Goal: Register for event/course

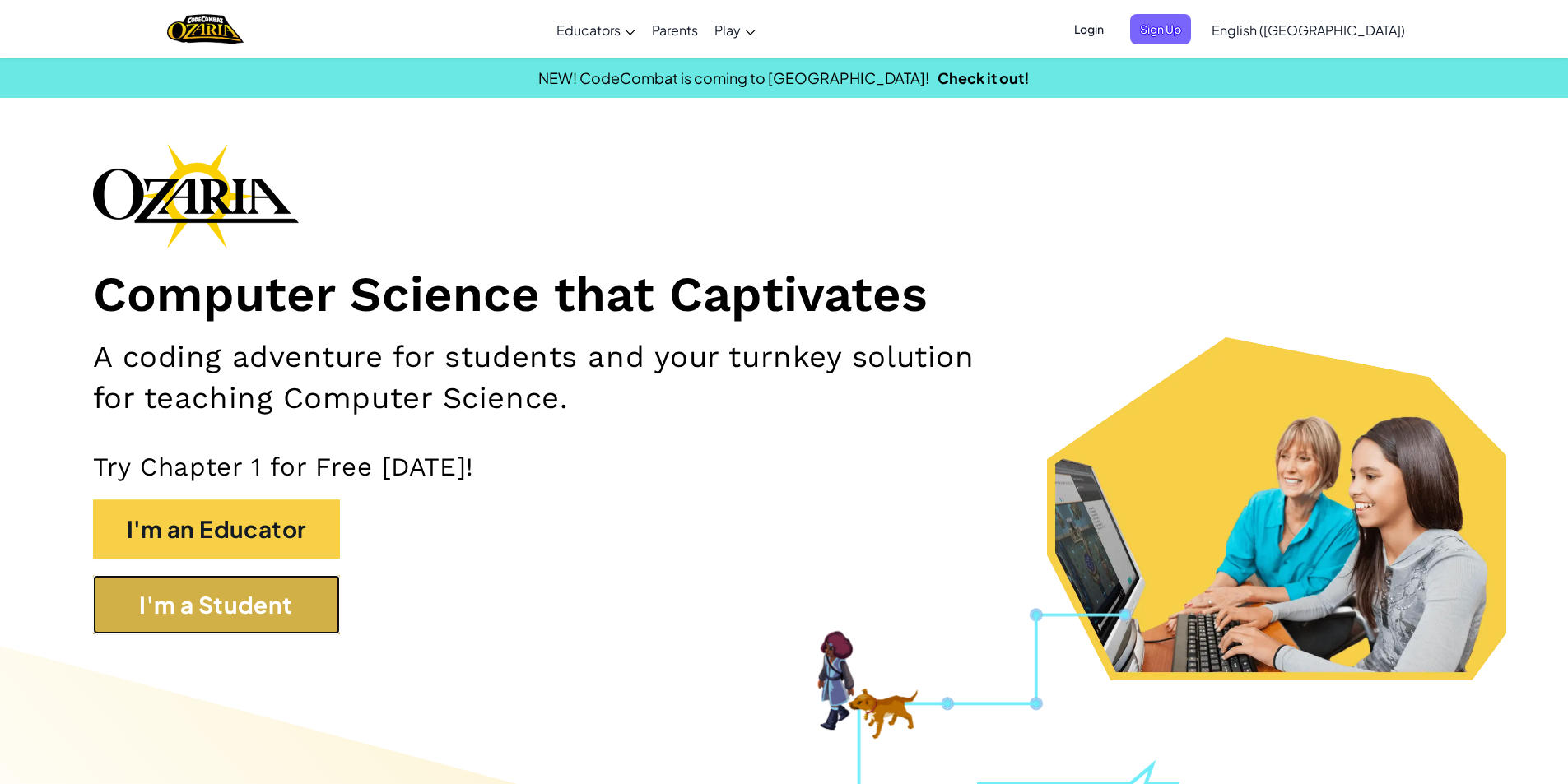
click at [217, 607] on button "I'm a Student" at bounding box center [216, 604] width 247 height 59
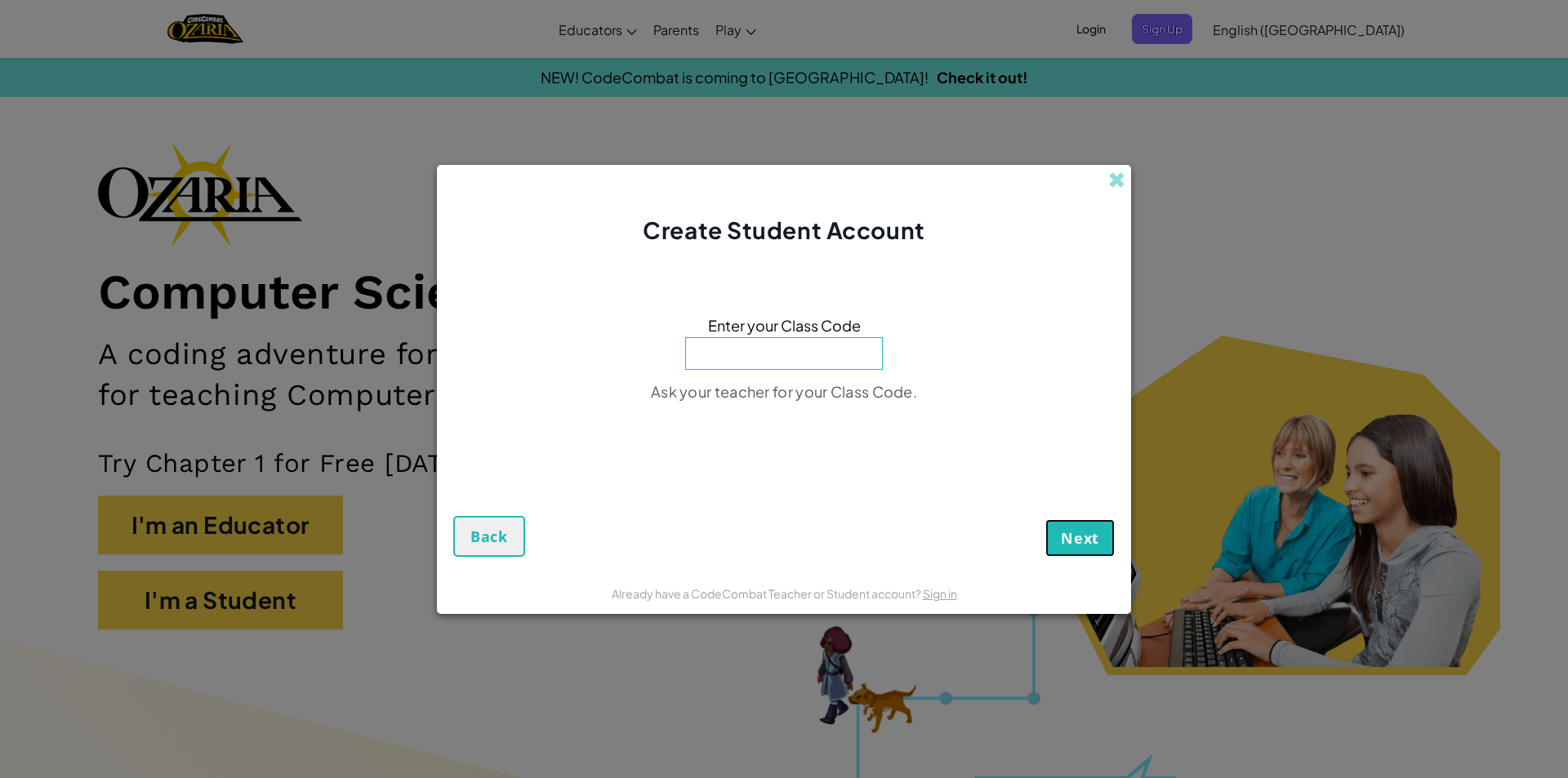
click at [1077, 544] on span "Next" at bounding box center [1079, 538] width 39 height 20
click at [1084, 537] on span "Next" at bounding box center [1079, 538] width 39 height 20
click at [1113, 179] on span at bounding box center [1116, 180] width 17 height 17
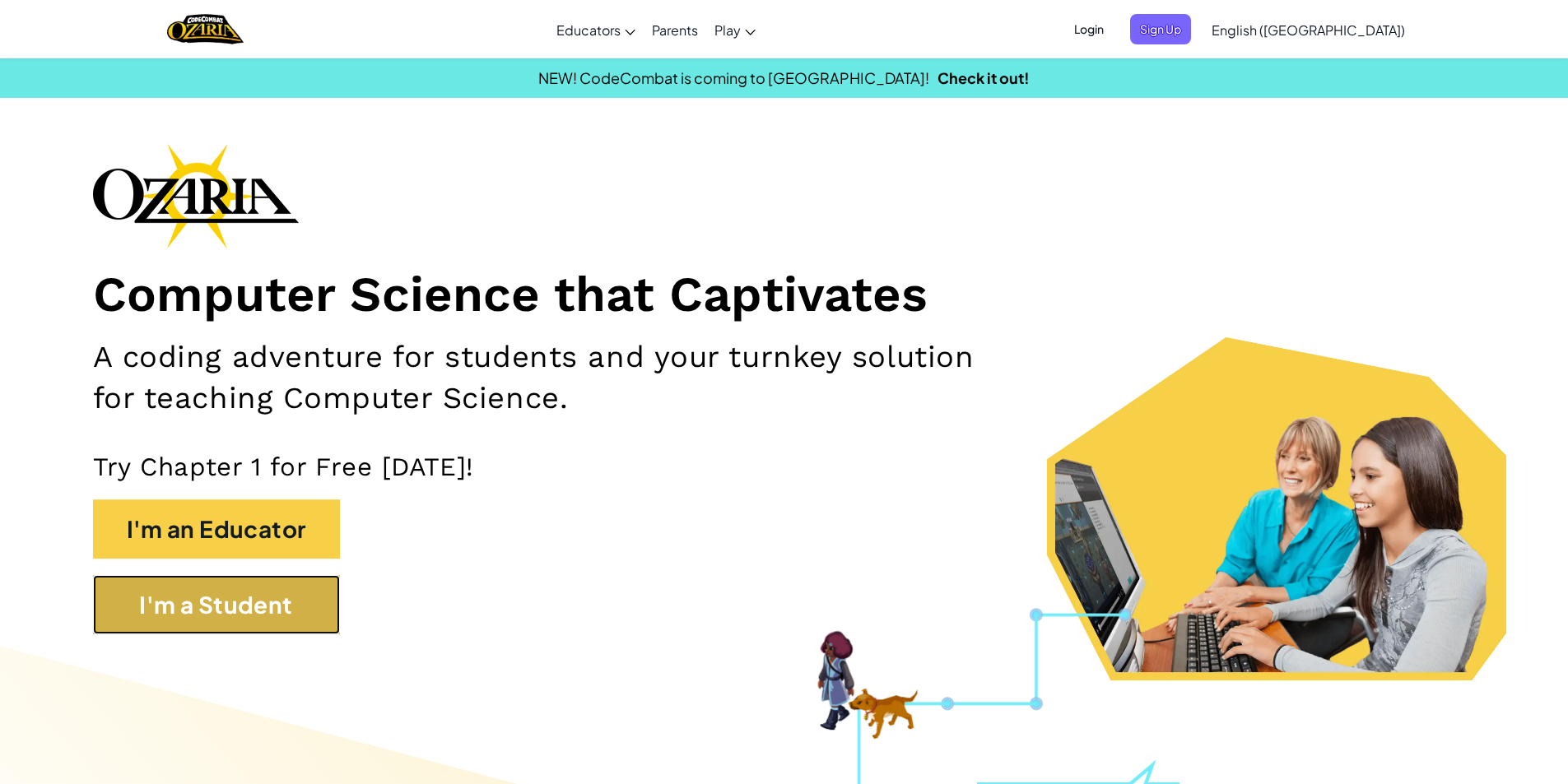
click at [157, 600] on button "I'm a Student" at bounding box center [216, 604] width 247 height 59
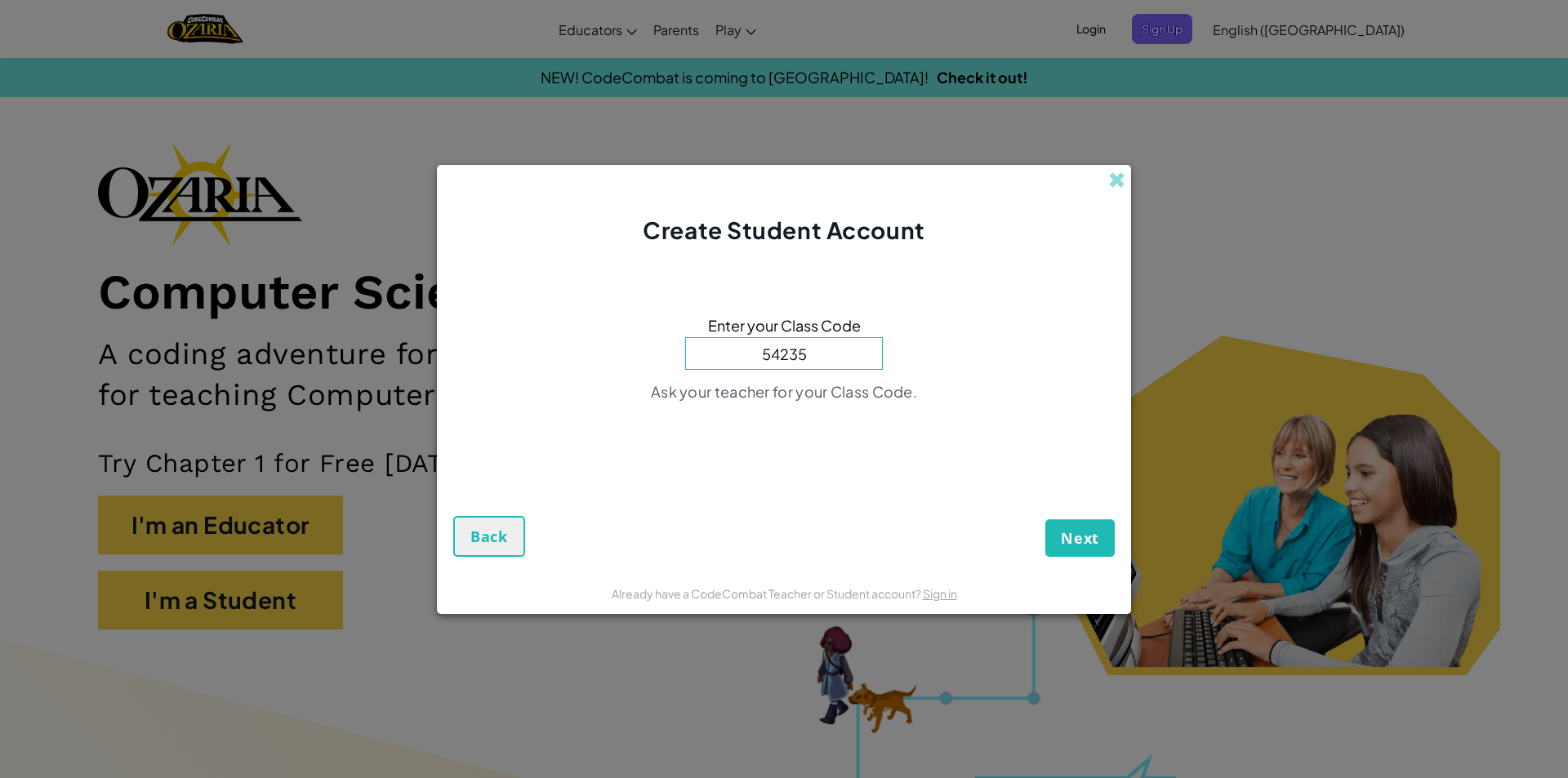
type input "54235"
click at [1095, 539] on span "Next" at bounding box center [1079, 538] width 39 height 20
click at [1112, 180] on span at bounding box center [1116, 180] width 17 height 17
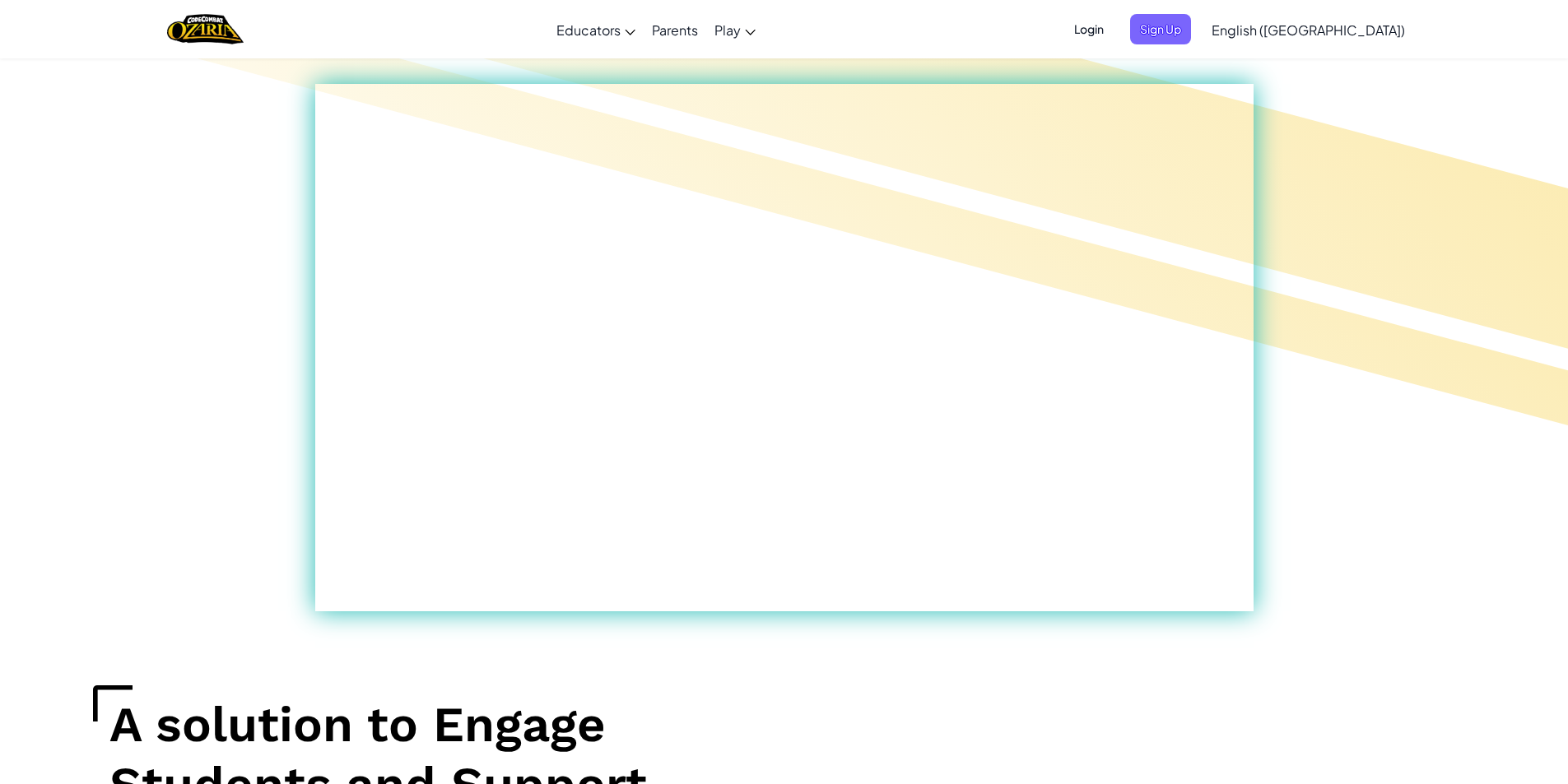
scroll to position [905, 0]
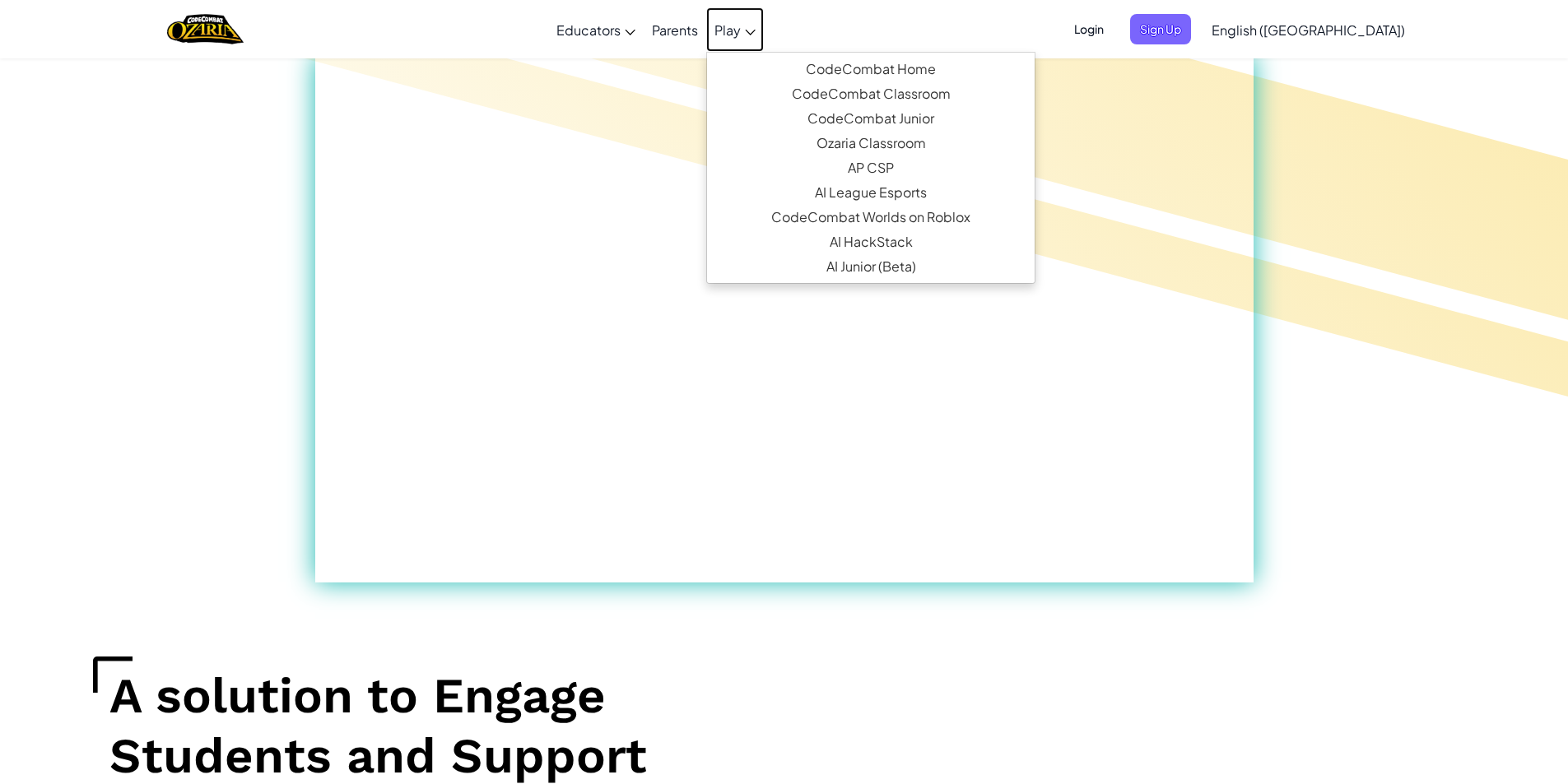
click at [764, 28] on link "Play" at bounding box center [736, 29] width 58 height 44
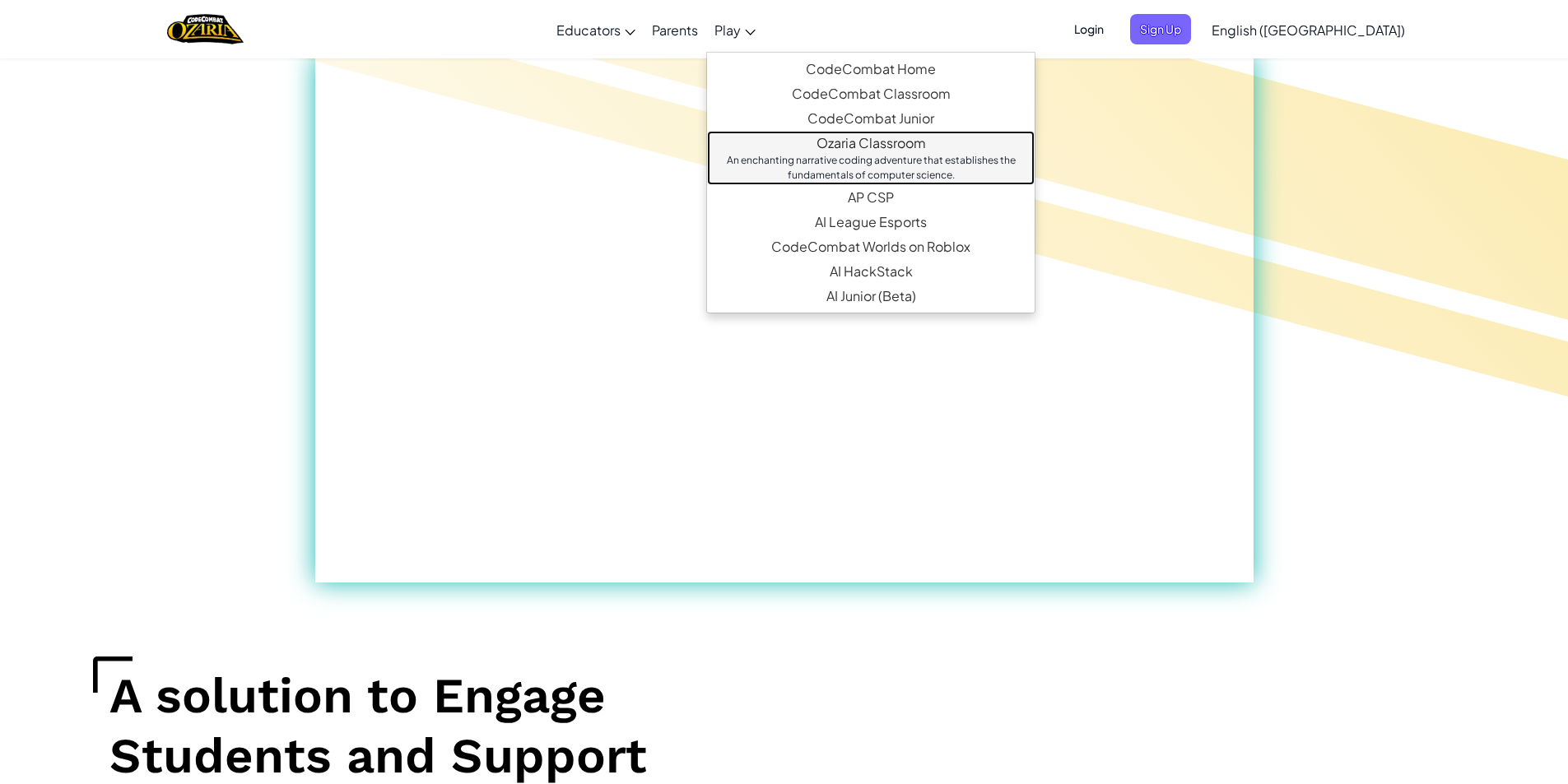
click at [875, 172] on div "An enchanting narrative coding adventure that establishes the fundamentals of c…" at bounding box center [871, 167] width 294 height 30
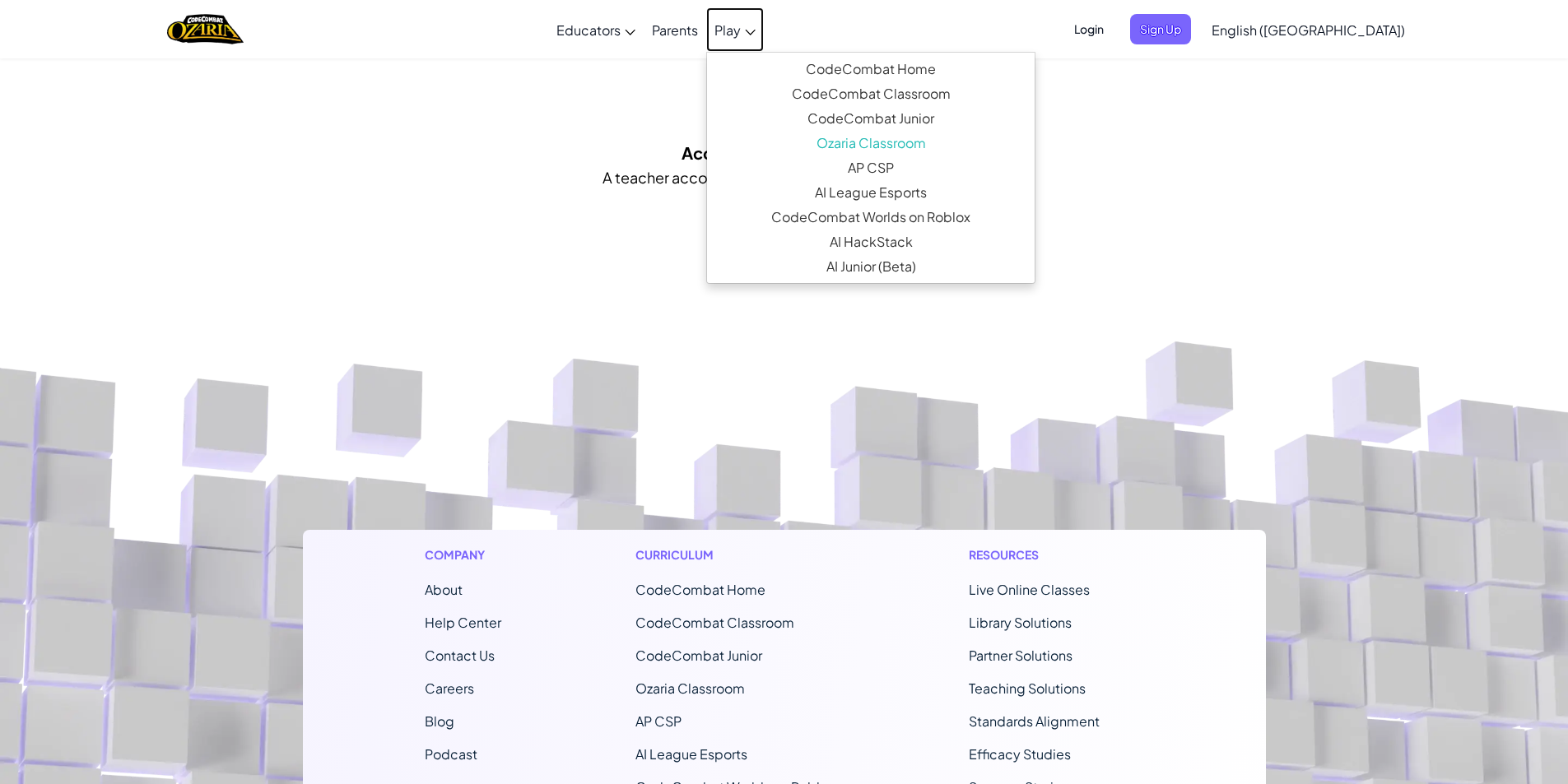
click at [764, 32] on link "Play" at bounding box center [736, 29] width 58 height 44
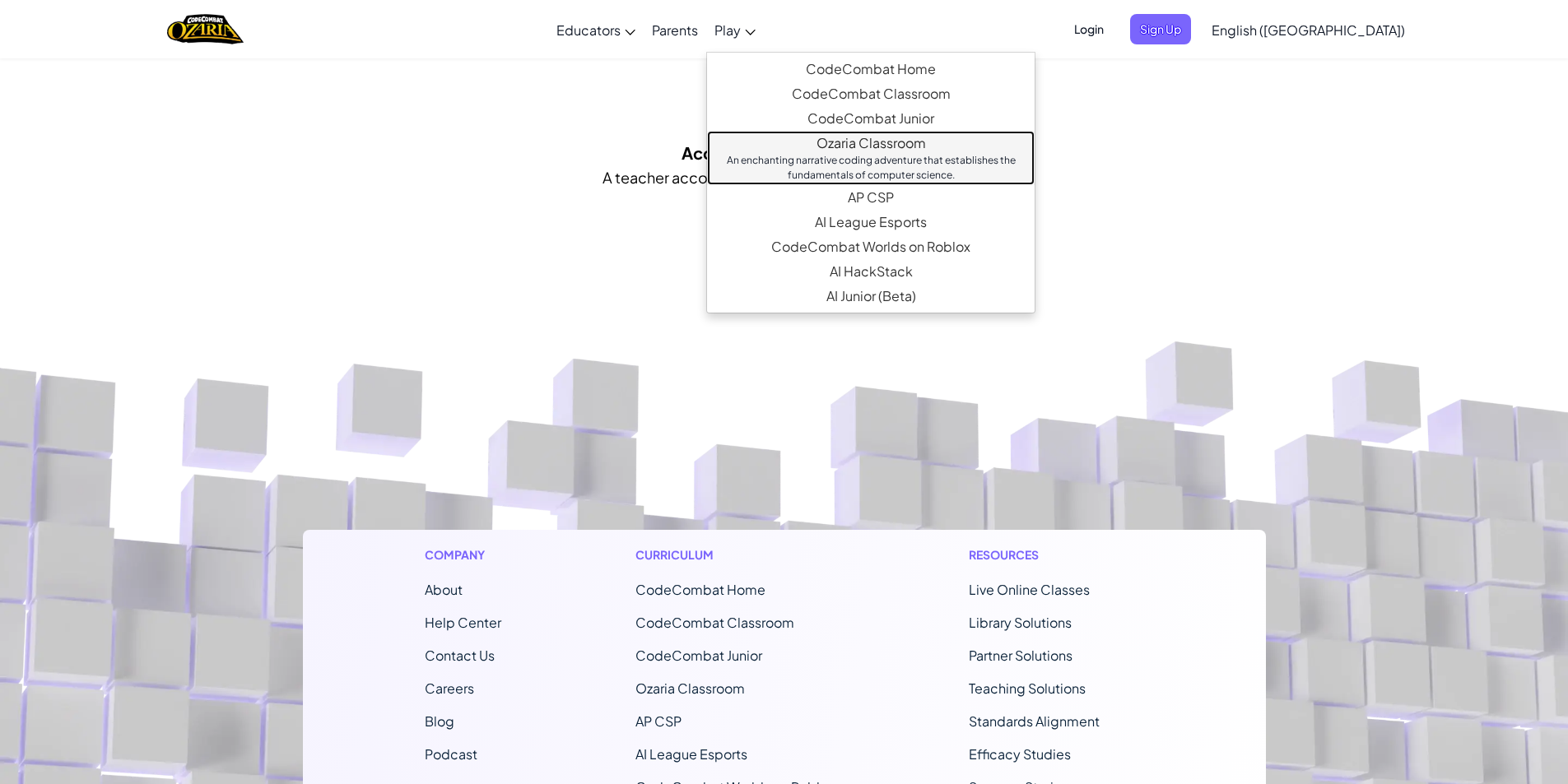
click at [828, 148] on link "Ozaria Classroom An enchanting narrative coding adventure that establishes the …" at bounding box center [871, 158] width 328 height 54
click at [813, 155] on div "An enchanting narrative coding adventure that establishes the fundamentals of c…" at bounding box center [871, 167] width 294 height 30
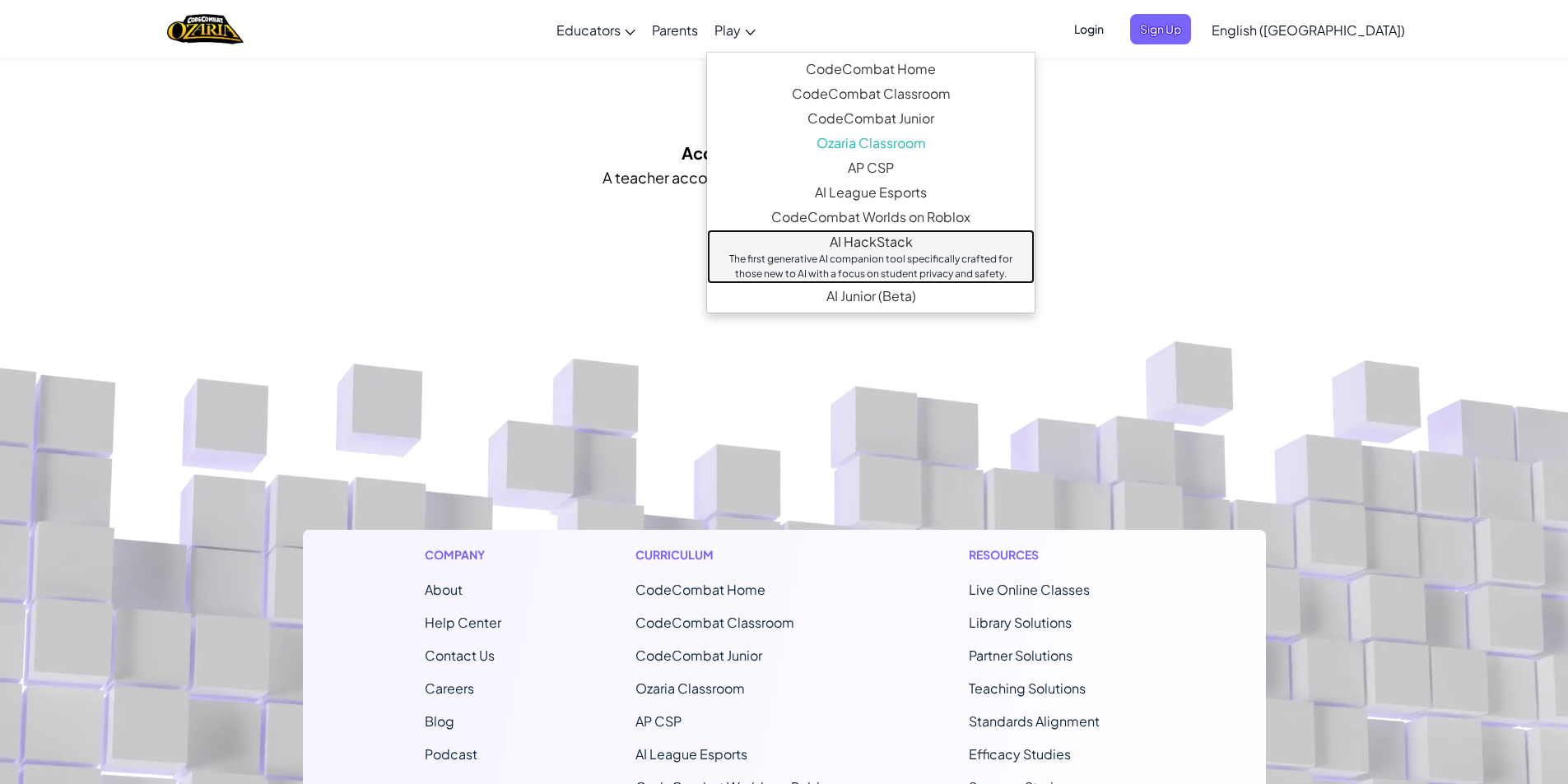
click at [802, 268] on div "The first generative AI companion tool specifically crafted for those new to AI…" at bounding box center [871, 266] width 294 height 30
